Goal: Transaction & Acquisition: Purchase product/service

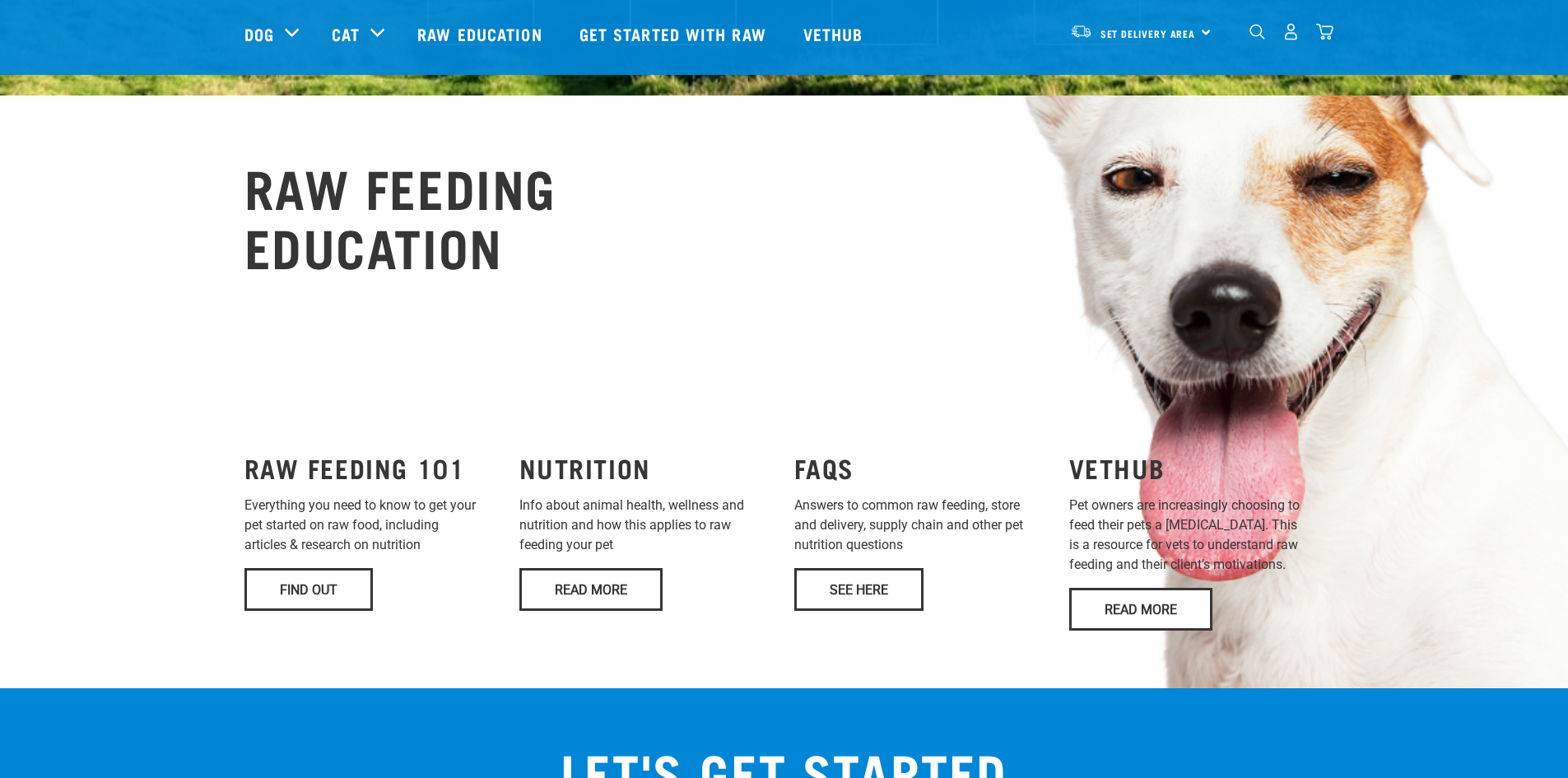
scroll to position [988, 0]
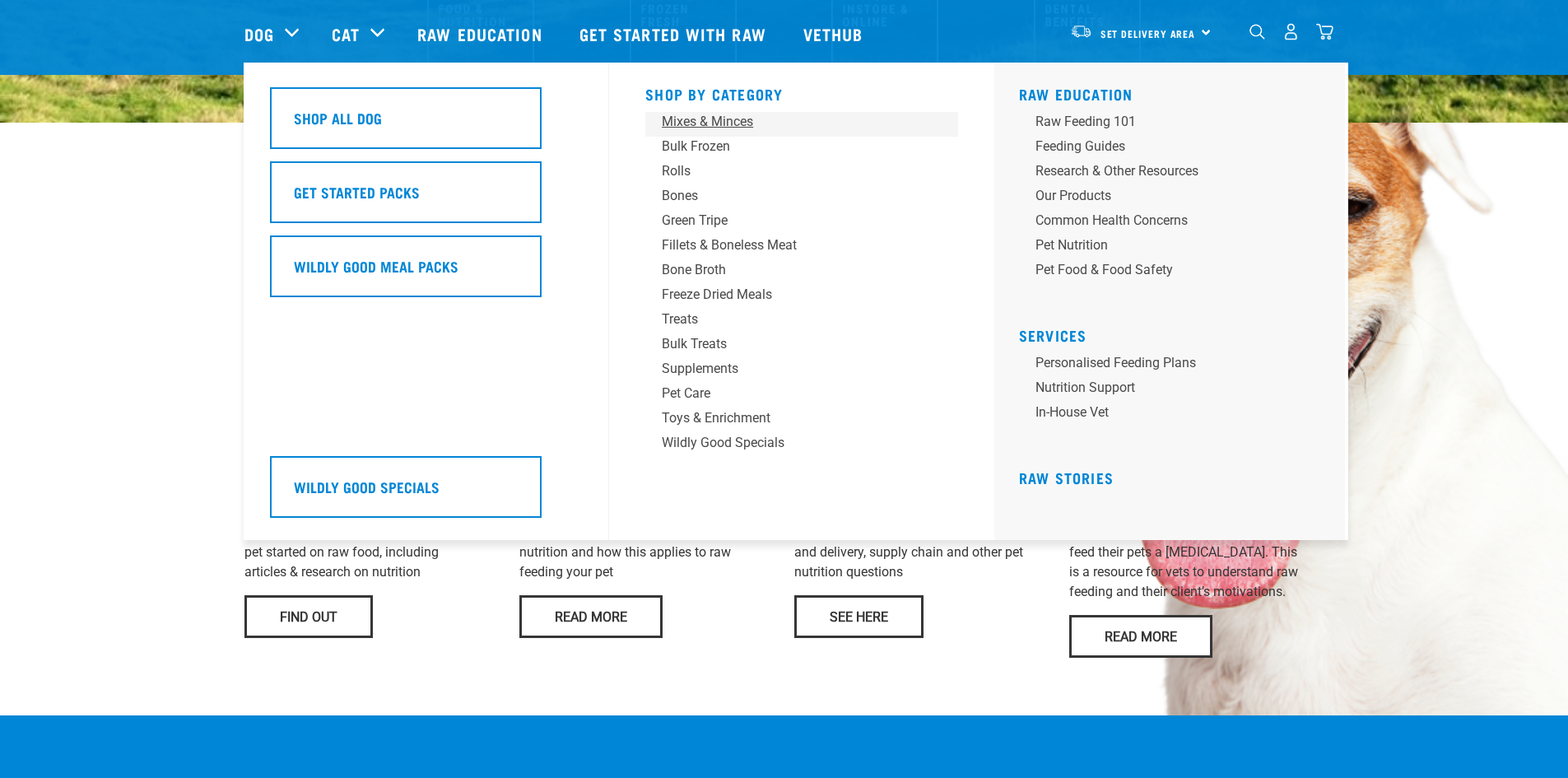
click at [742, 125] on div "Mixes & Minces" at bounding box center [790, 122] width 257 height 20
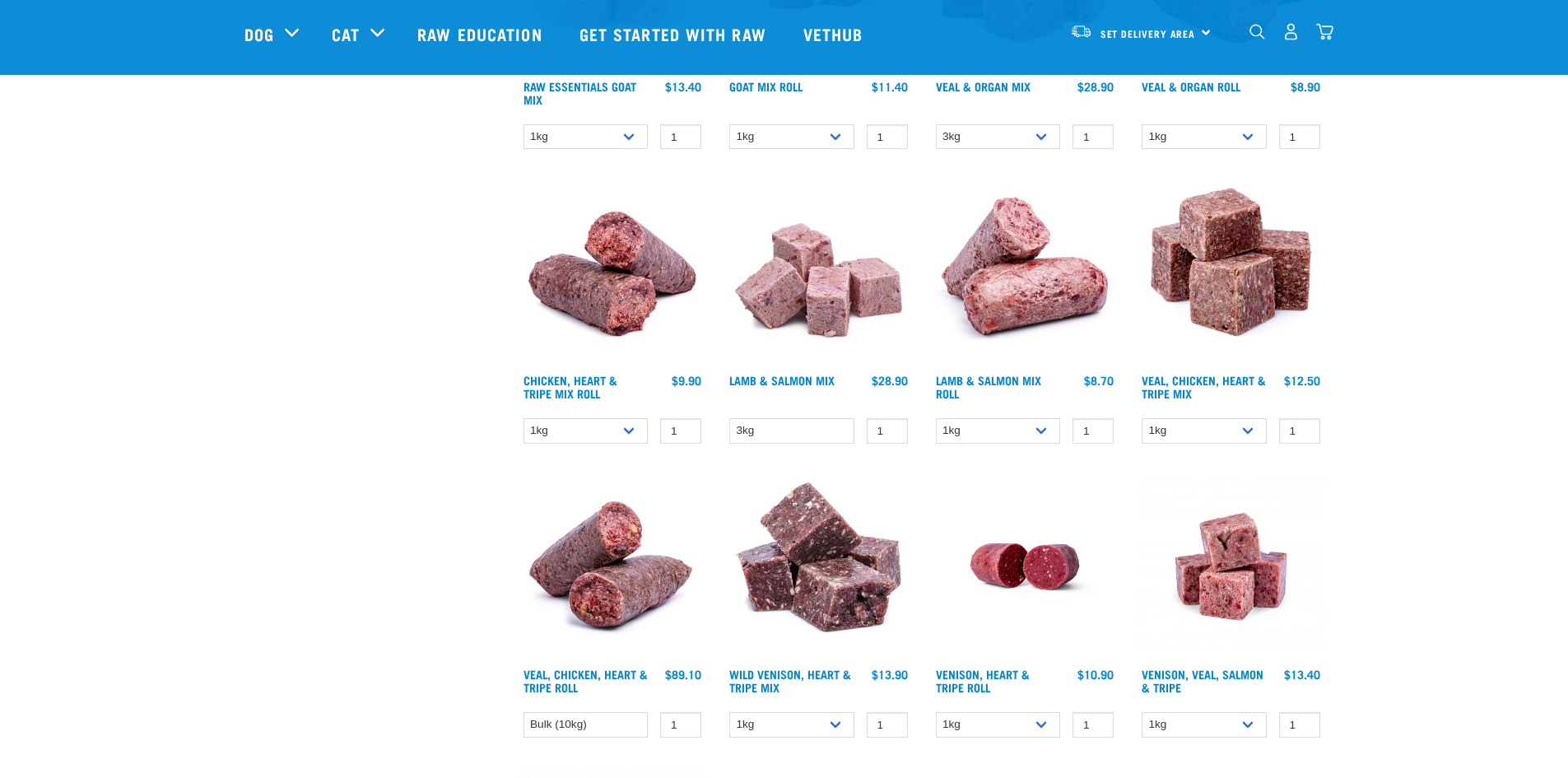
scroll to position [988, 0]
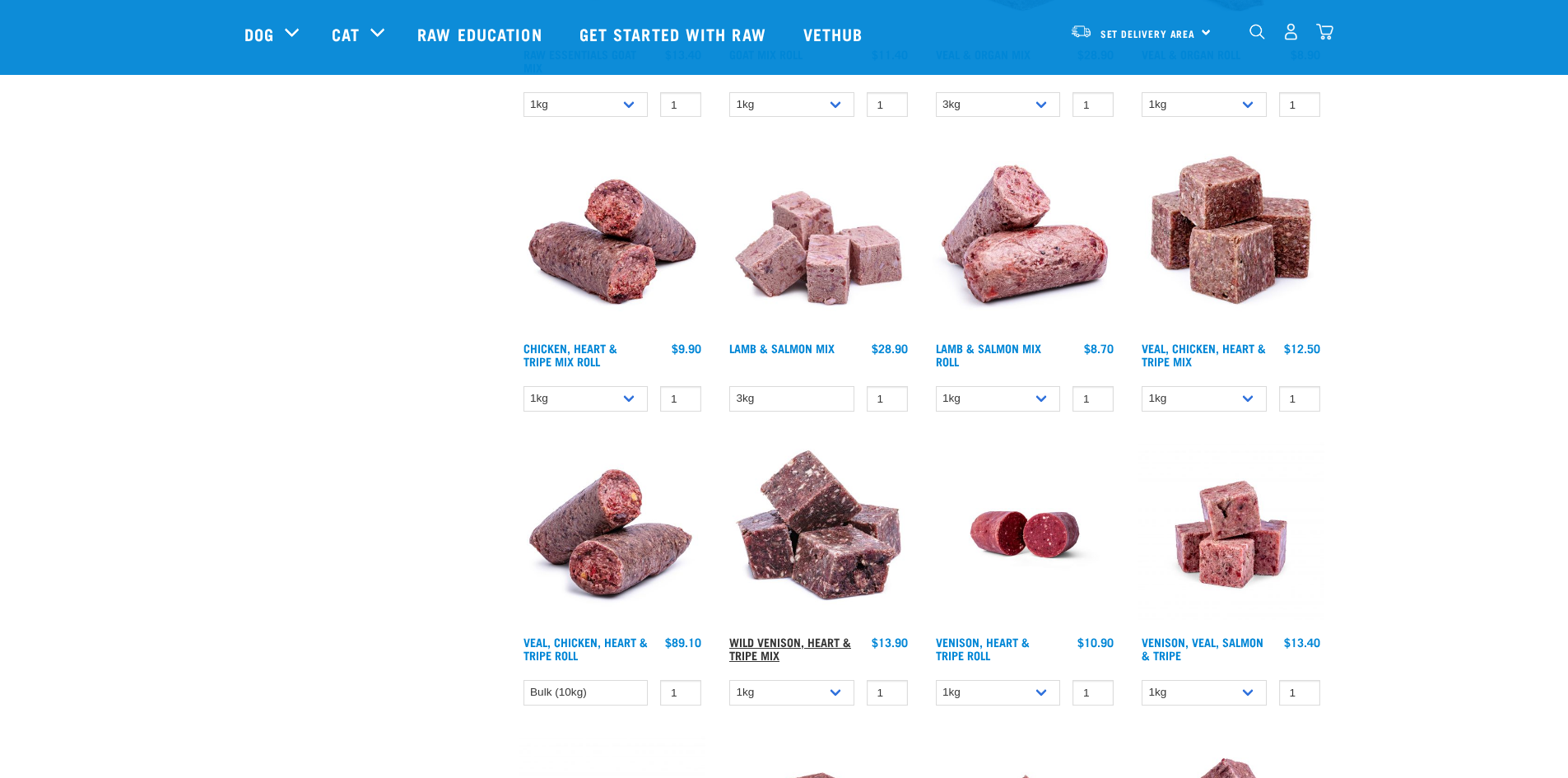
click at [827, 644] on link "Wild Venison, Heart & Tripe Mix" at bounding box center [789, 648] width 122 height 19
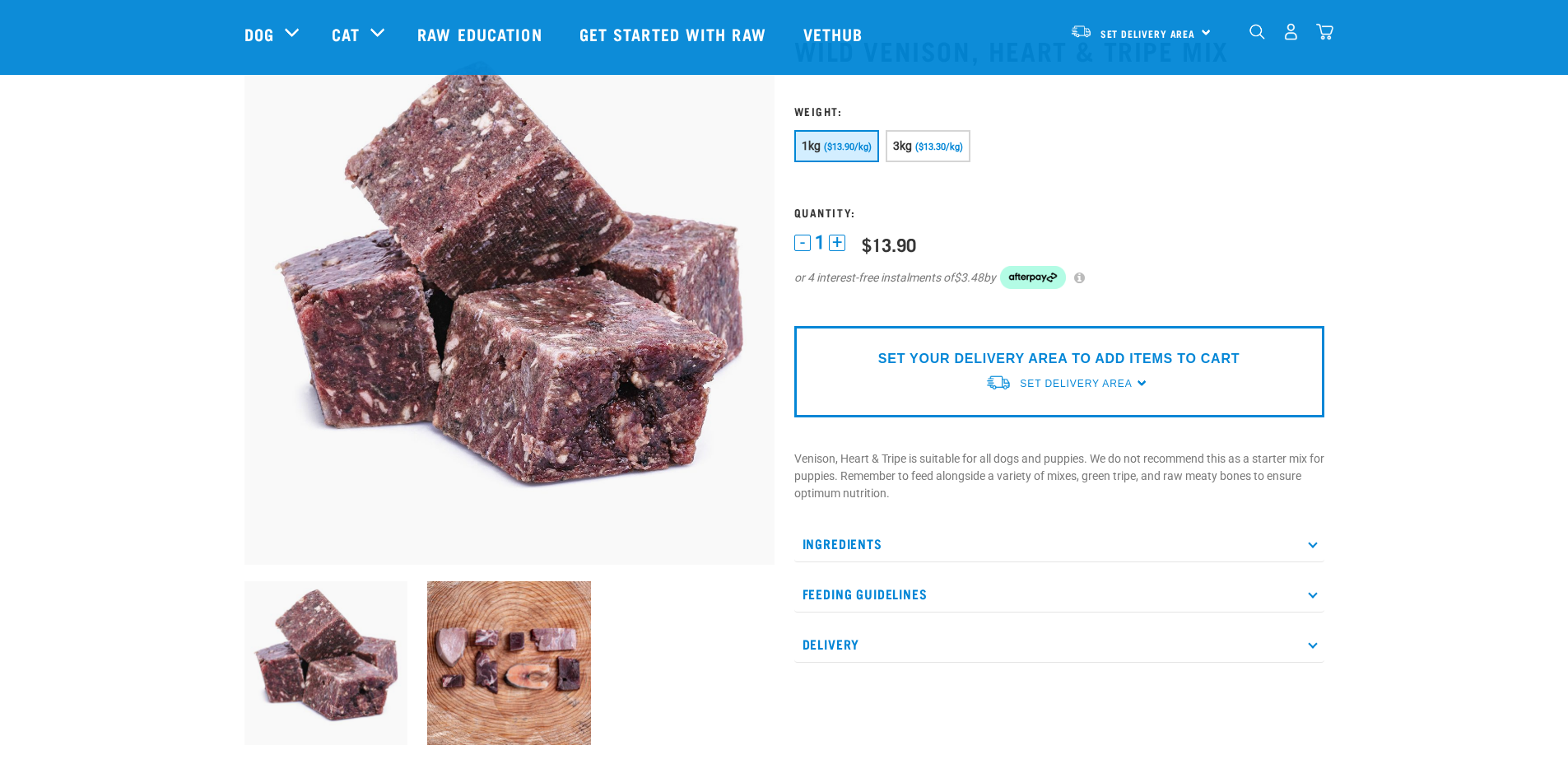
scroll to position [329, 0]
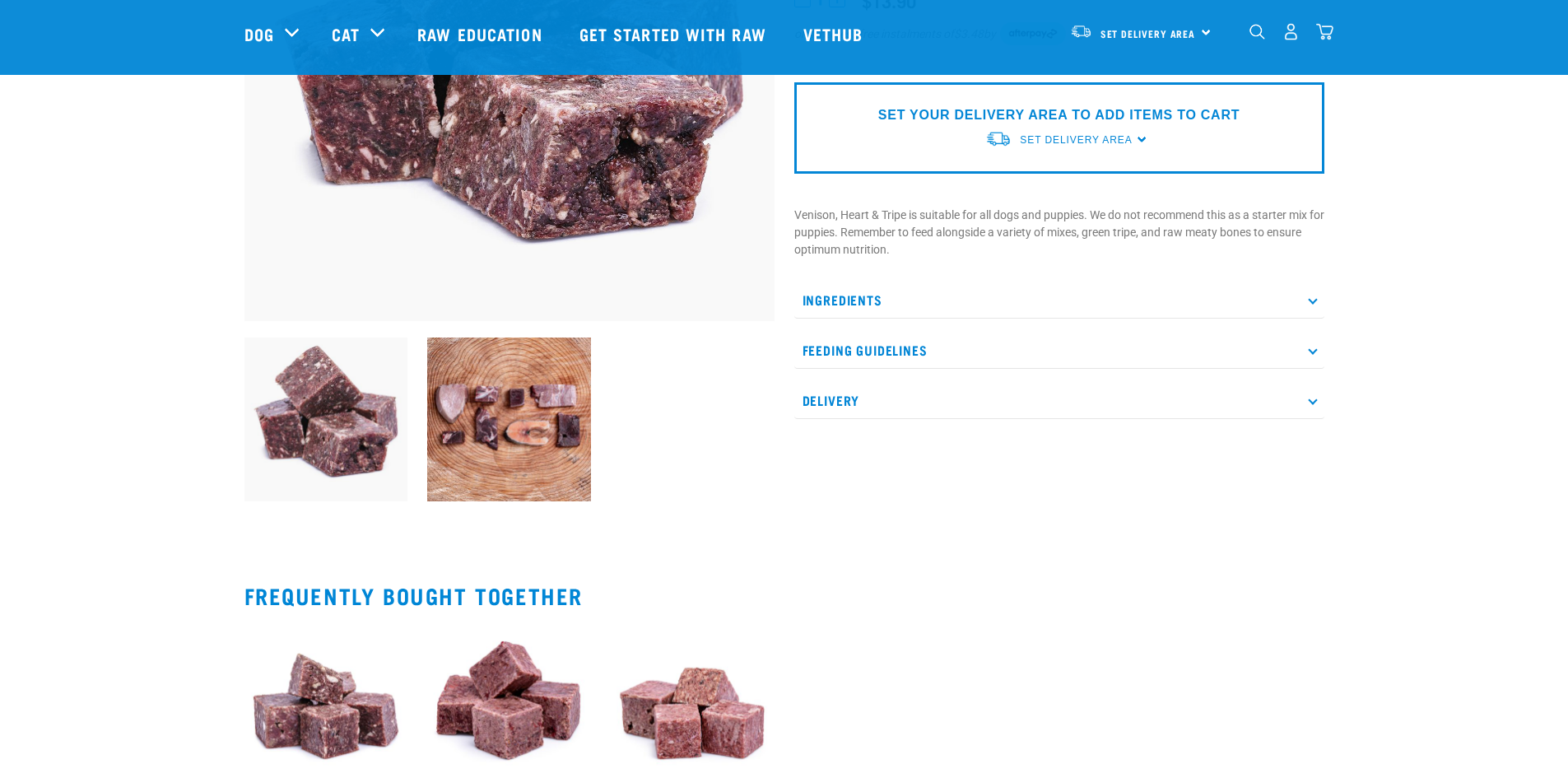
click at [517, 432] on img at bounding box center [508, 419] width 163 height 164
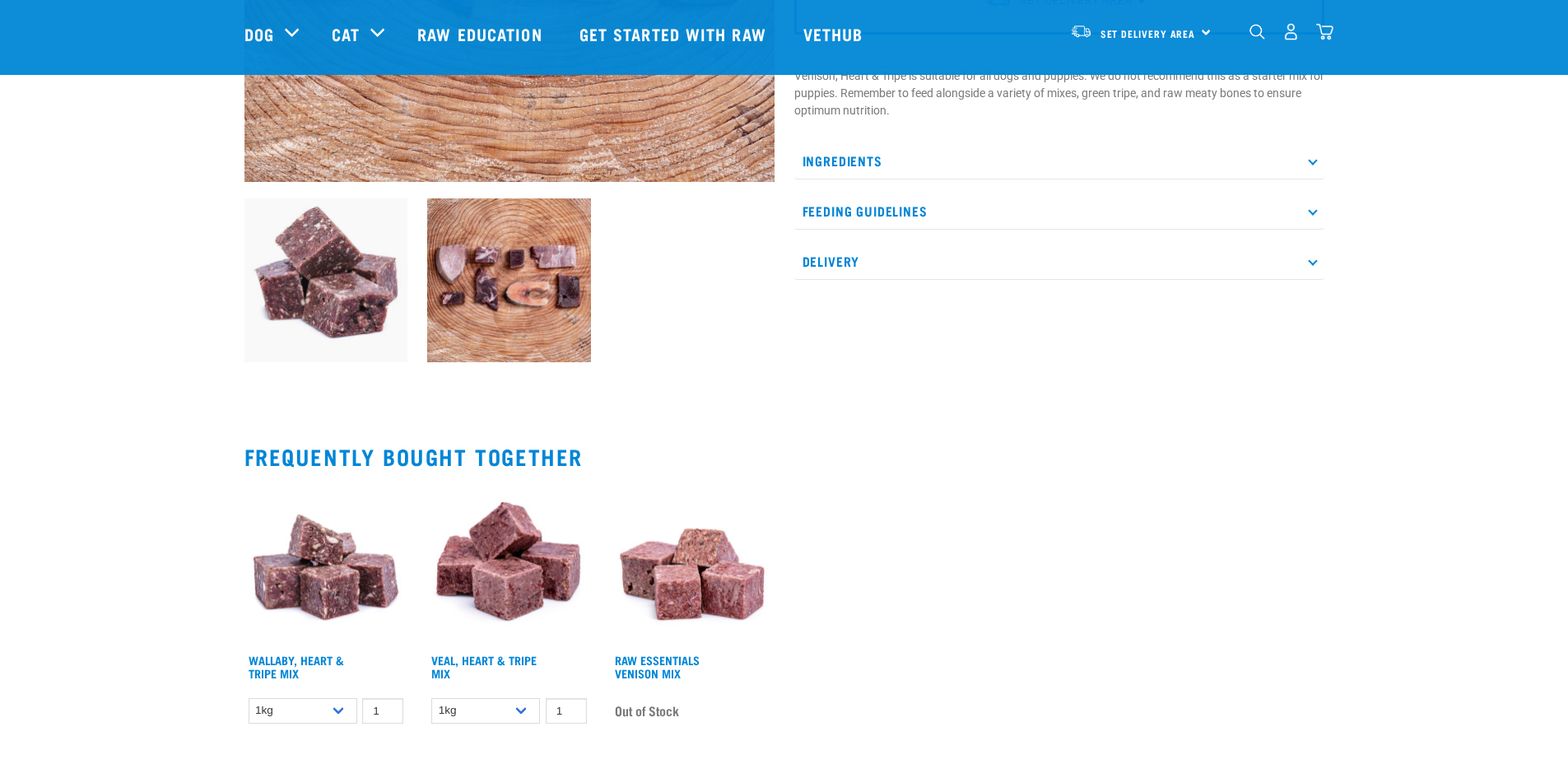
scroll to position [494, 0]
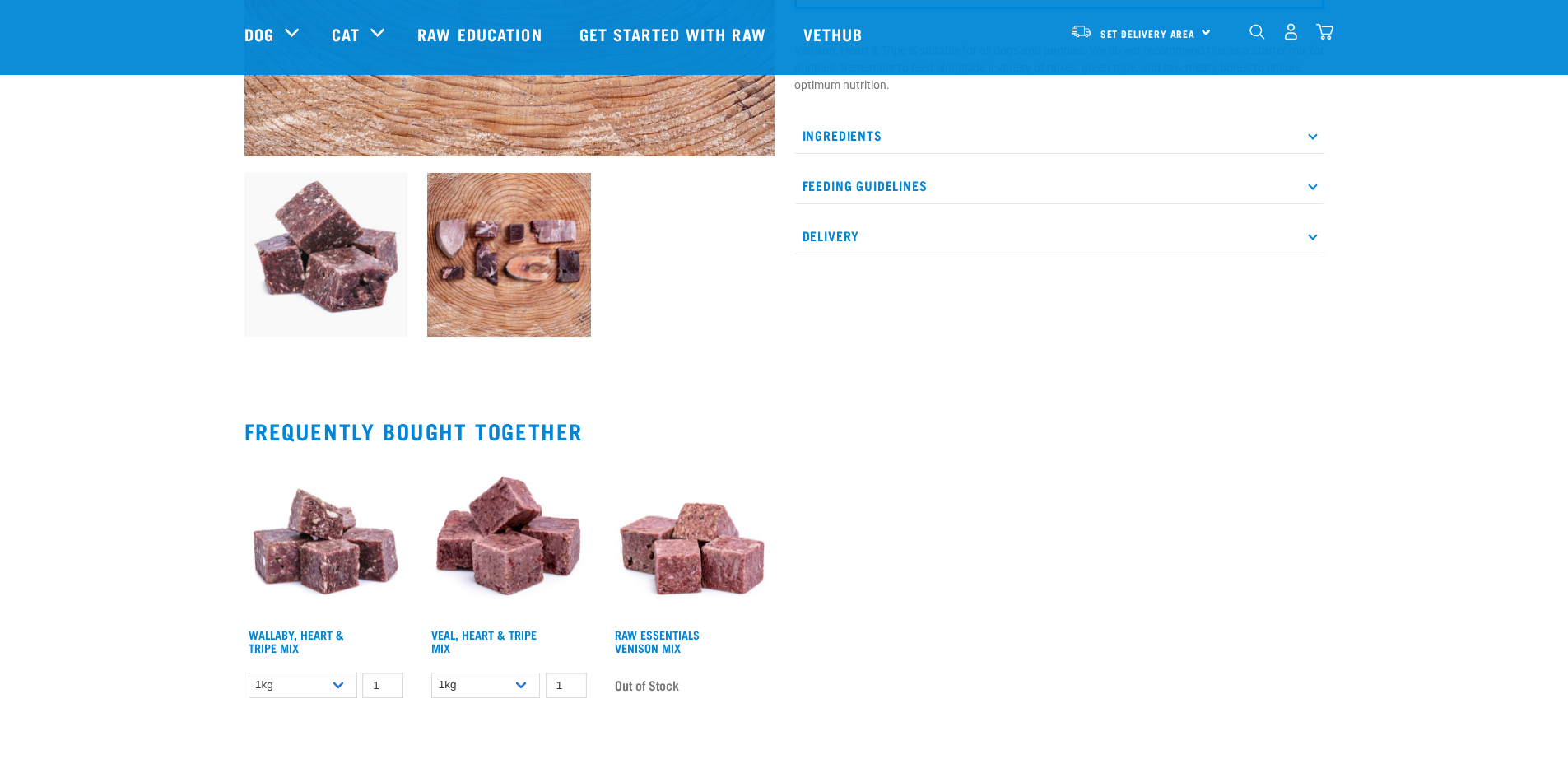
click at [1188, 78] on p "Venison, Heart & Tripe is suitable for all dogs and puppies. We do not recommen…" at bounding box center [1060, 68] width 530 height 52
click at [1276, 135] on p "Ingredients" at bounding box center [1060, 135] width 530 height 37
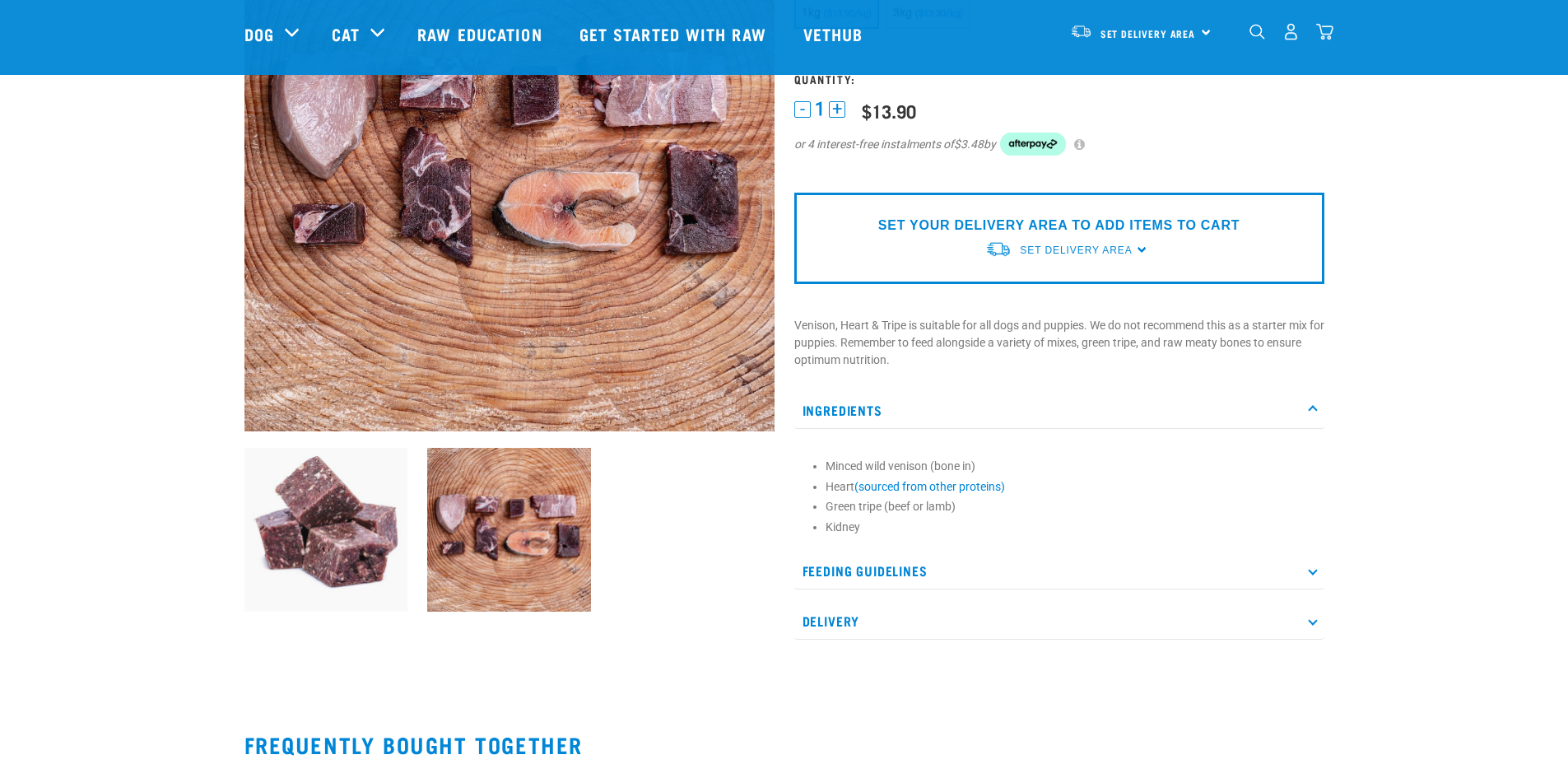
scroll to position [247, 0]
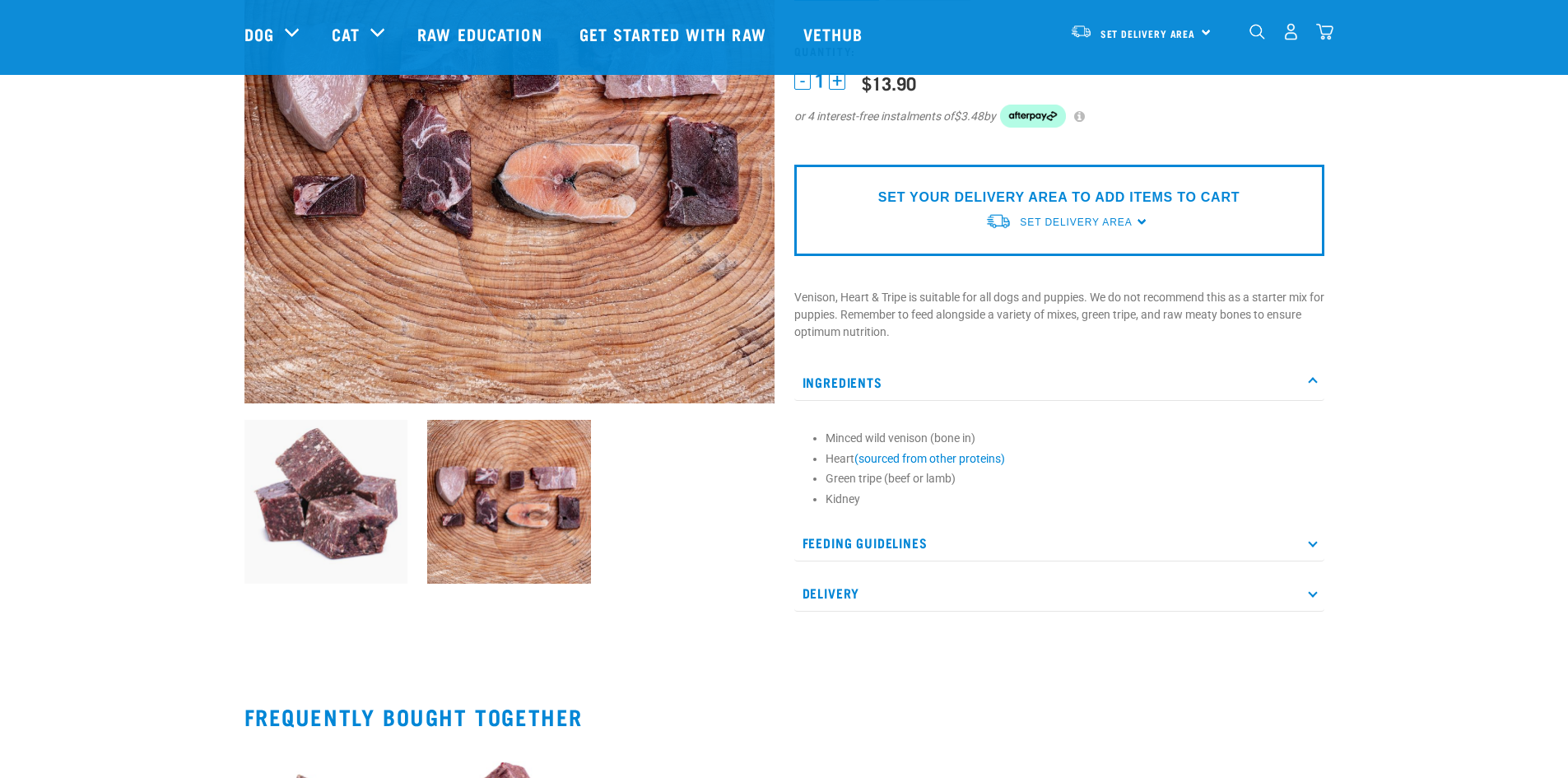
click at [1112, 553] on p "Feeding Guidelines" at bounding box center [1060, 543] width 530 height 37
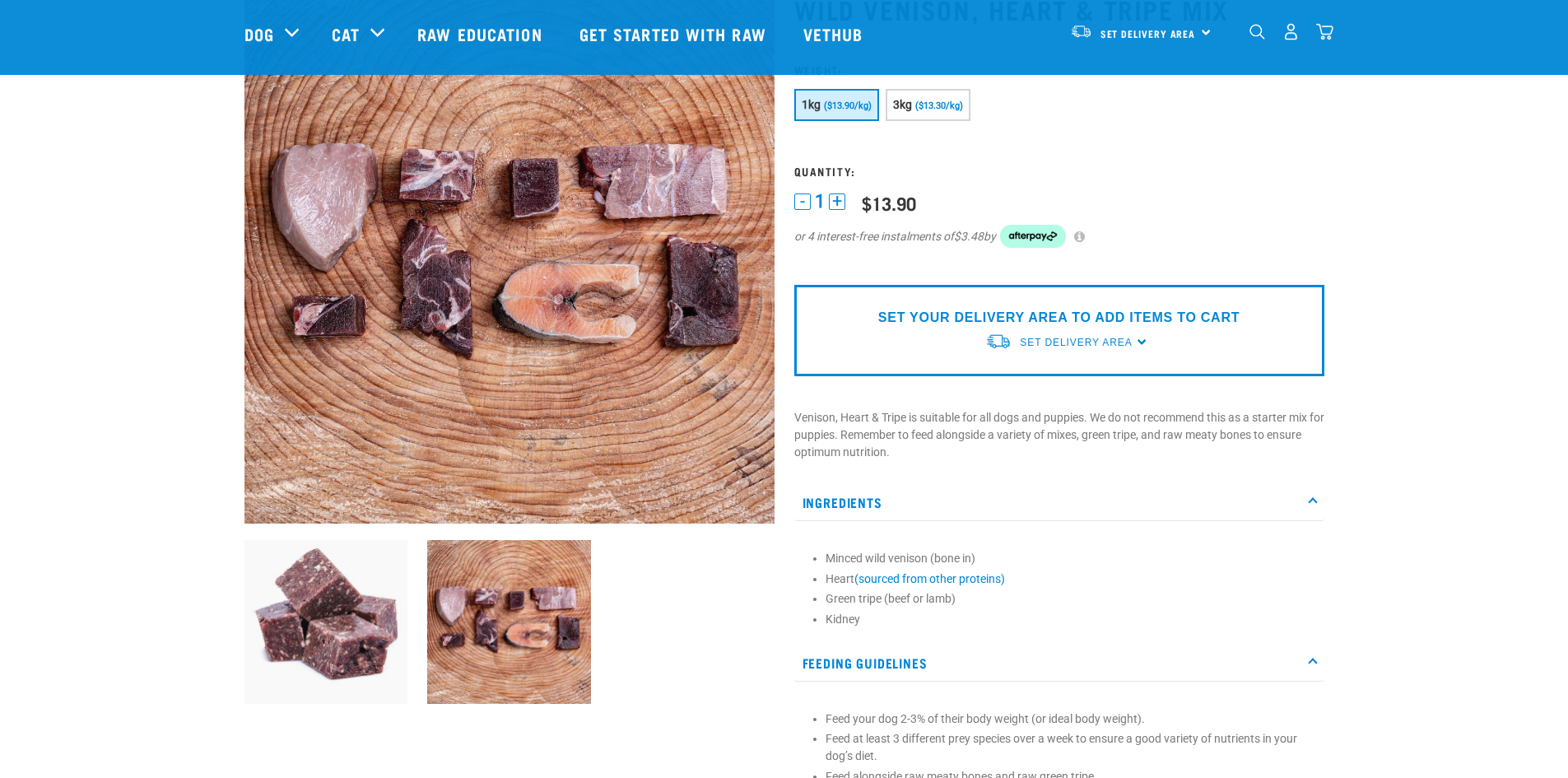
scroll to position [0, 0]
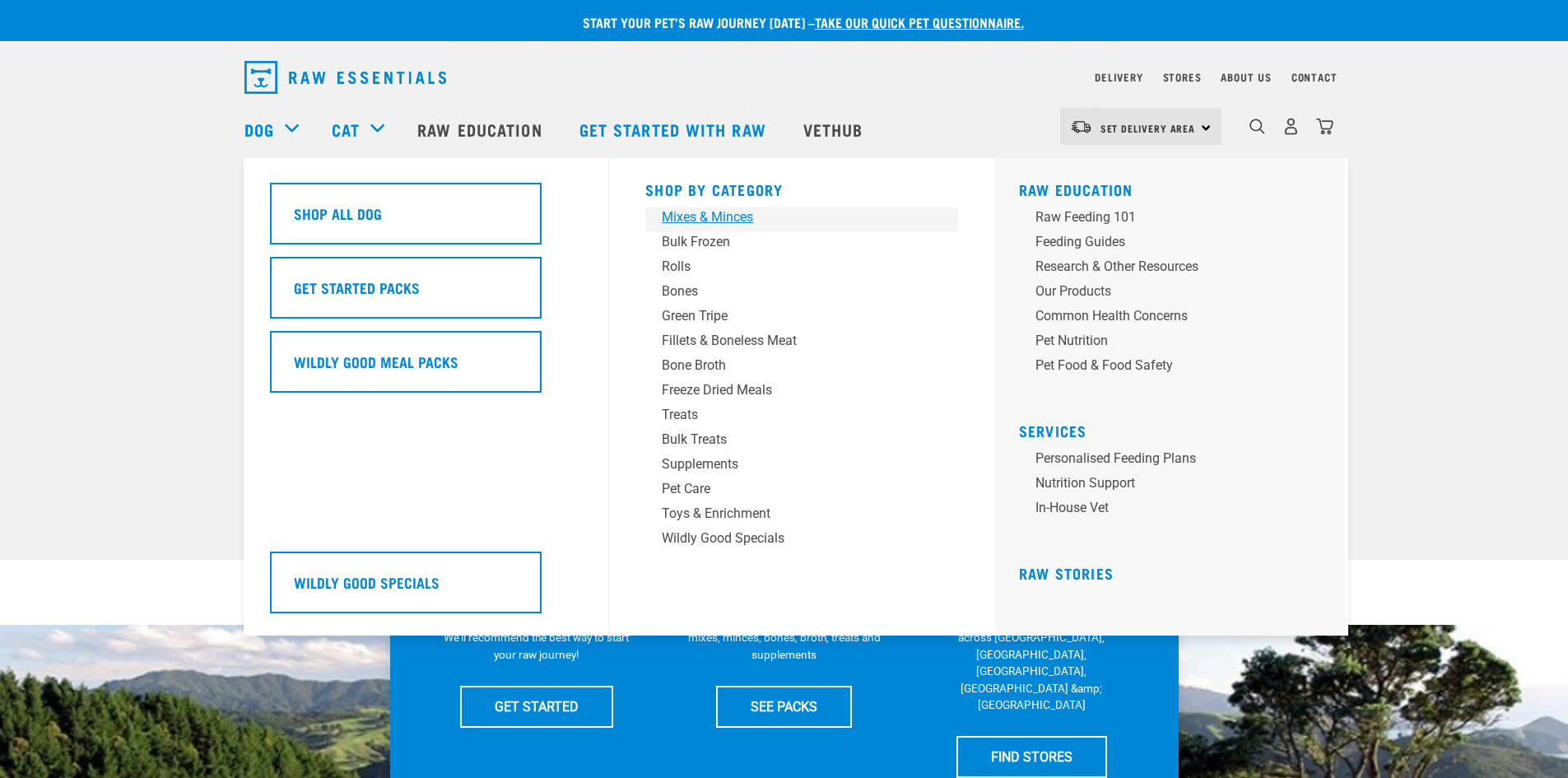
click at [740, 222] on div "Mixes & Minces" at bounding box center [790, 217] width 257 height 20
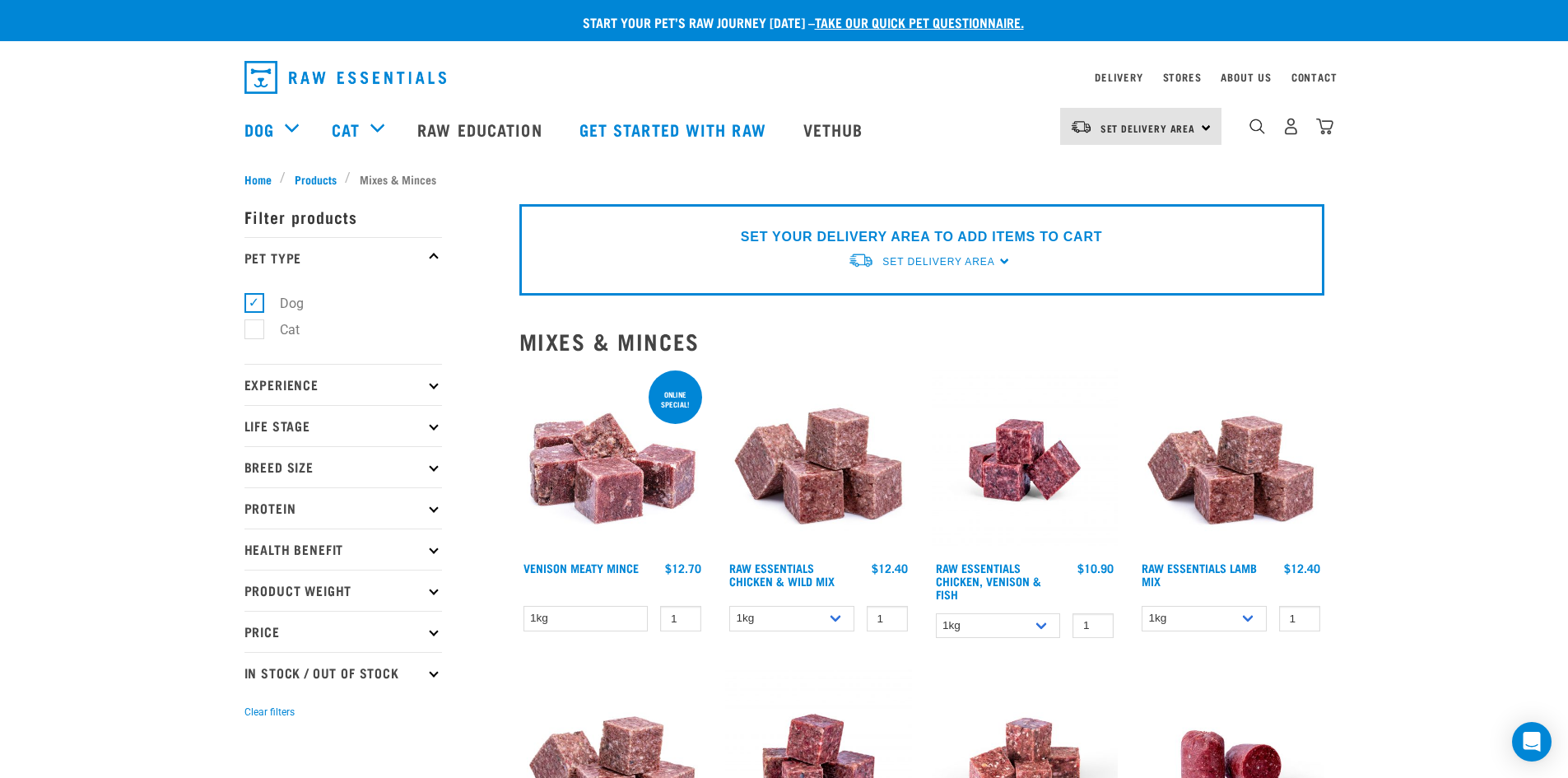
scroll to position [83, 0]
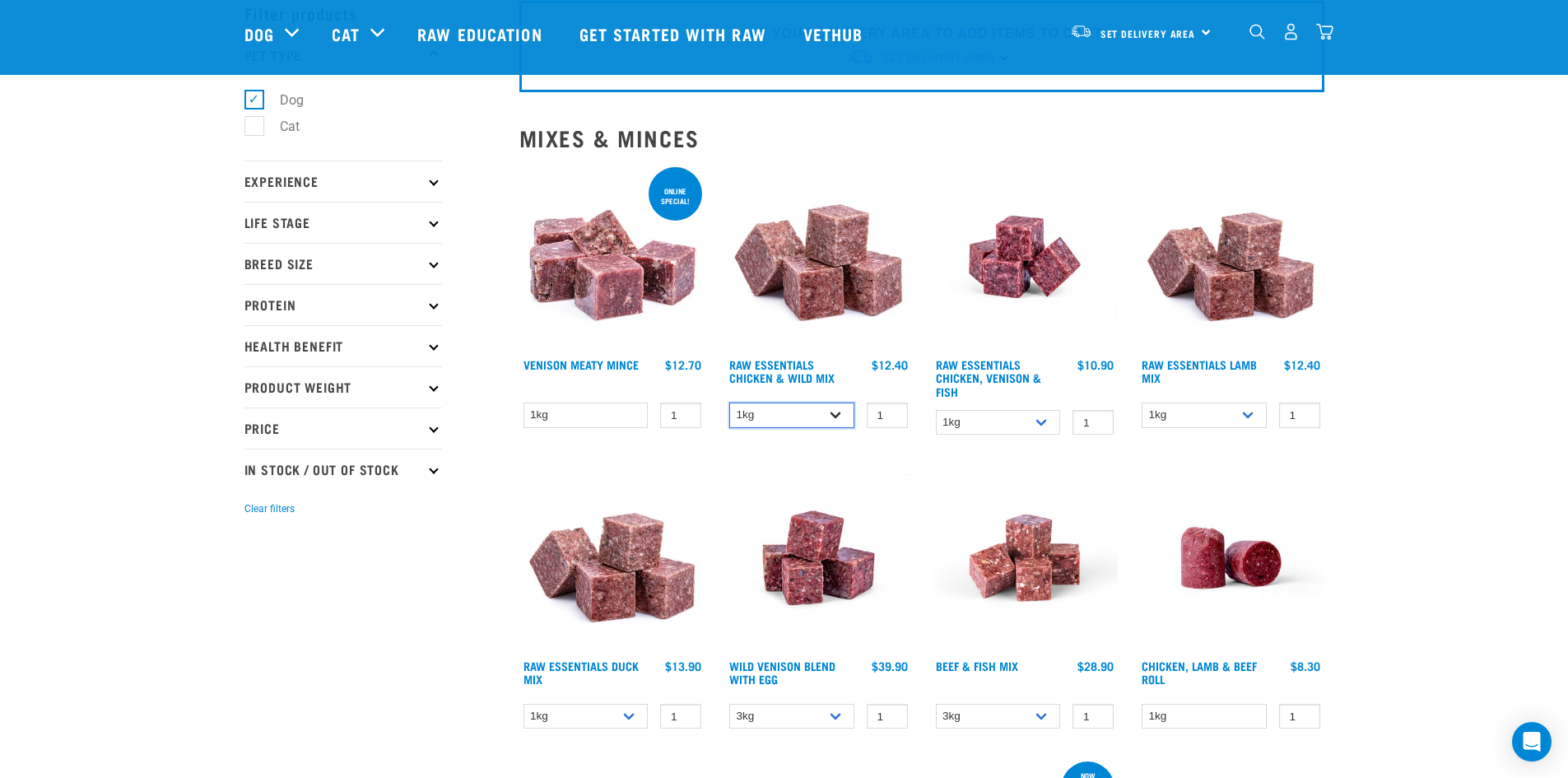
click at [819, 418] on select "1kg 3kg Bulk (10kg)" at bounding box center [790, 416] width 125 height 26
click at [834, 306] on img at bounding box center [817, 256] width 186 height 187
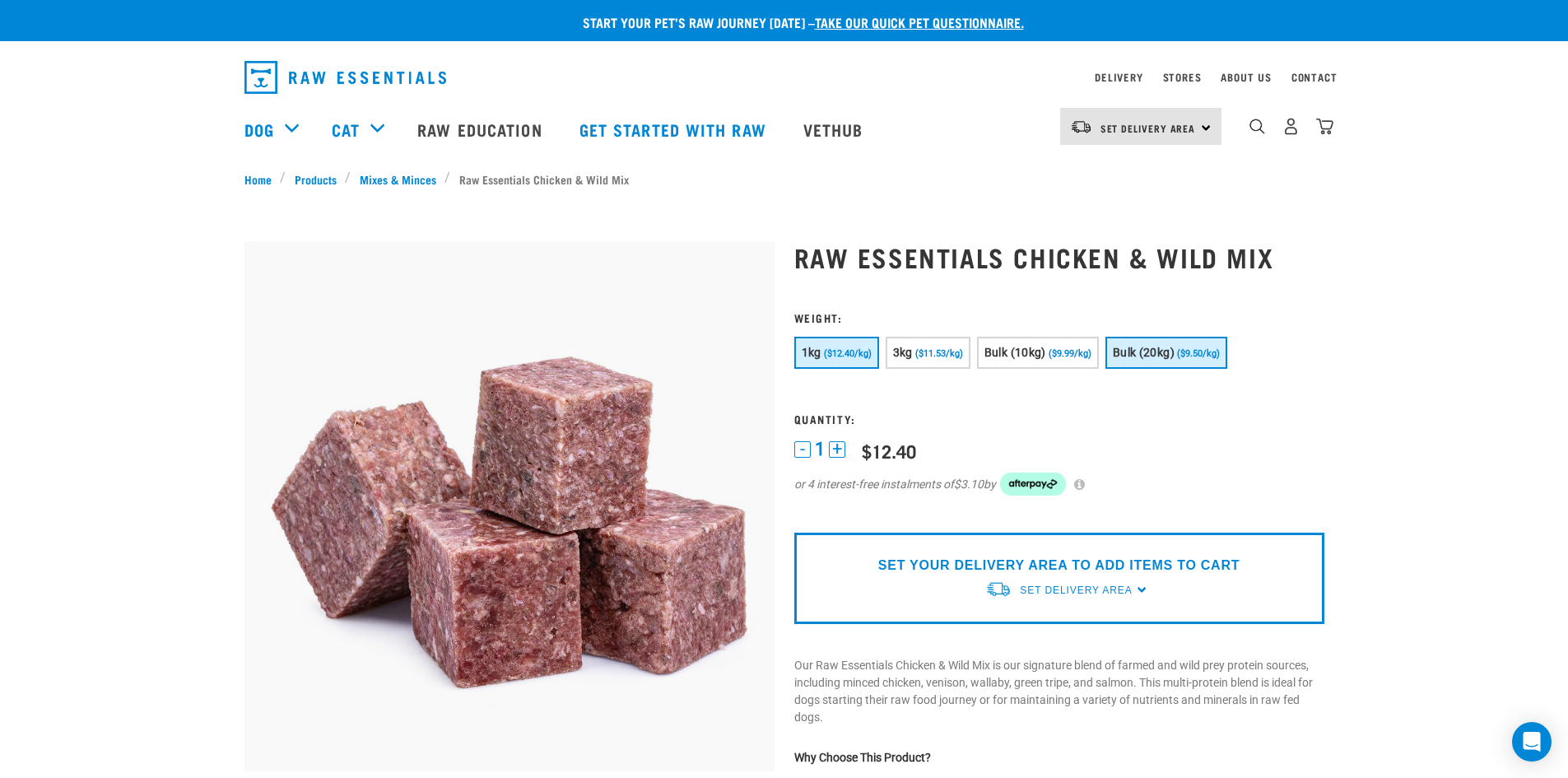
click at [1186, 356] on span "($9.50/kg)" at bounding box center [1197, 353] width 43 height 11
click at [869, 365] on button "1kg ($12.40/kg)" at bounding box center [836, 353] width 85 height 32
click at [1219, 357] on span "($9.50/kg)" at bounding box center [1197, 353] width 43 height 11
click at [816, 345] on button "1kg ($12.40/kg)" at bounding box center [836, 353] width 85 height 32
